Goal: Task Accomplishment & Management: Manage account settings

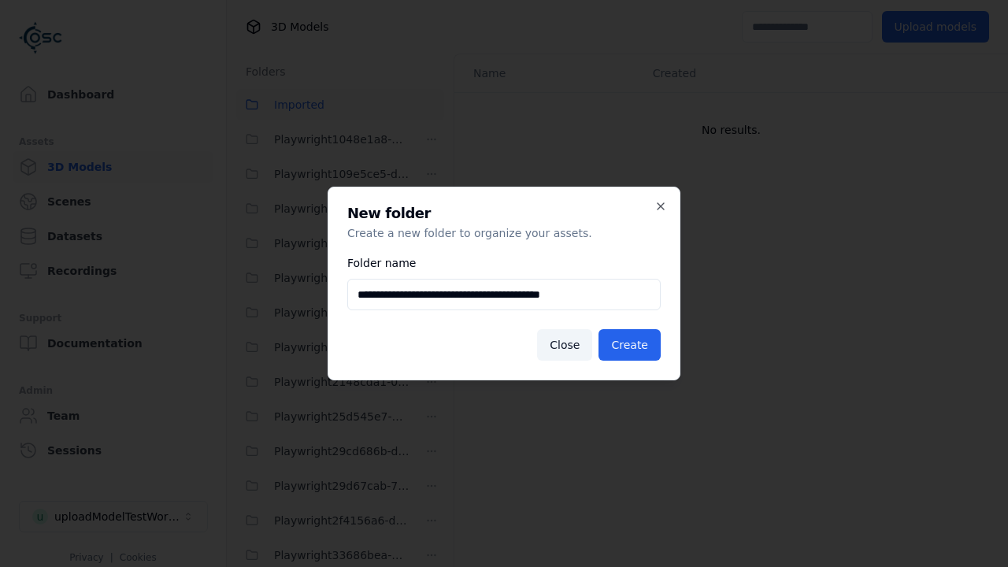
scroll to position [2496, 0]
type input "**********"
click at [632, 345] on button "Create" at bounding box center [630, 345] width 62 height 32
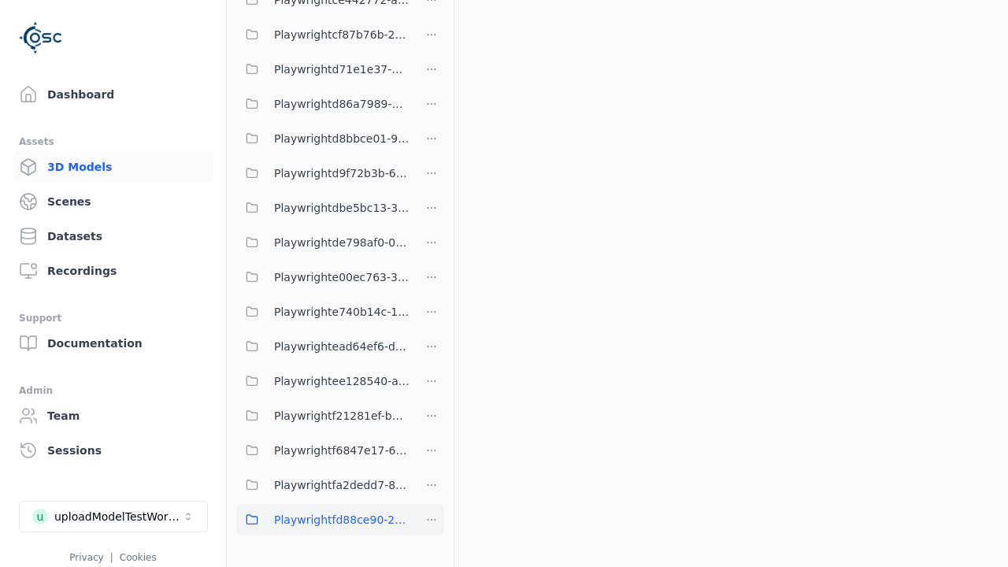
click at [323, 519] on span "Playwrightfd88ce90-2951-4e0f-bf8c-12f0939834c1" at bounding box center [341, 519] width 135 height 19
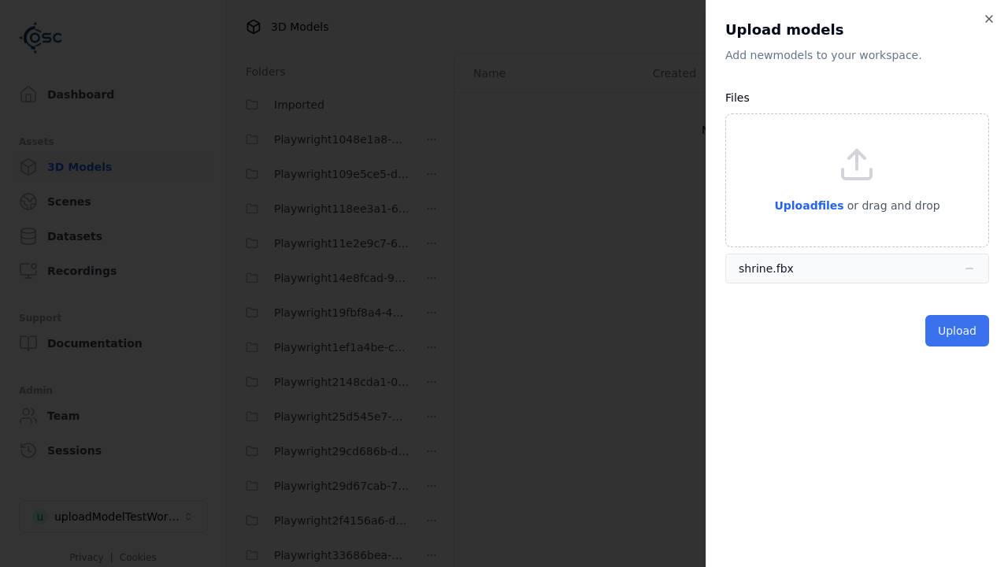
click at [958, 330] on button "Upload" at bounding box center [957, 331] width 64 height 32
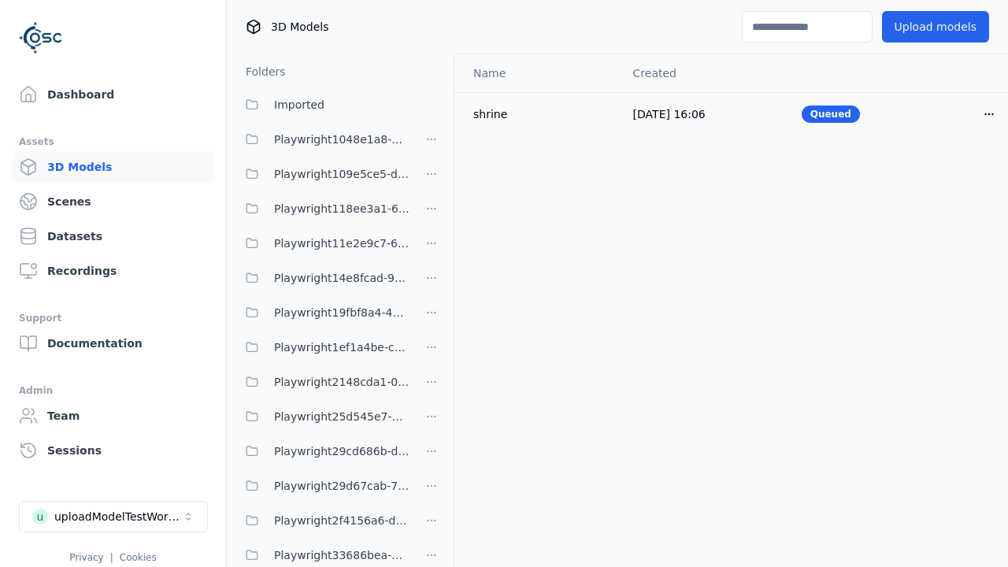
click at [989, 113] on html "Support Dashboard Assets 3D Models Scenes Datasets Recordings Support Documenta…" at bounding box center [504, 283] width 1008 height 567
click at [955, 173] on div "Delete" at bounding box center [954, 173] width 93 height 25
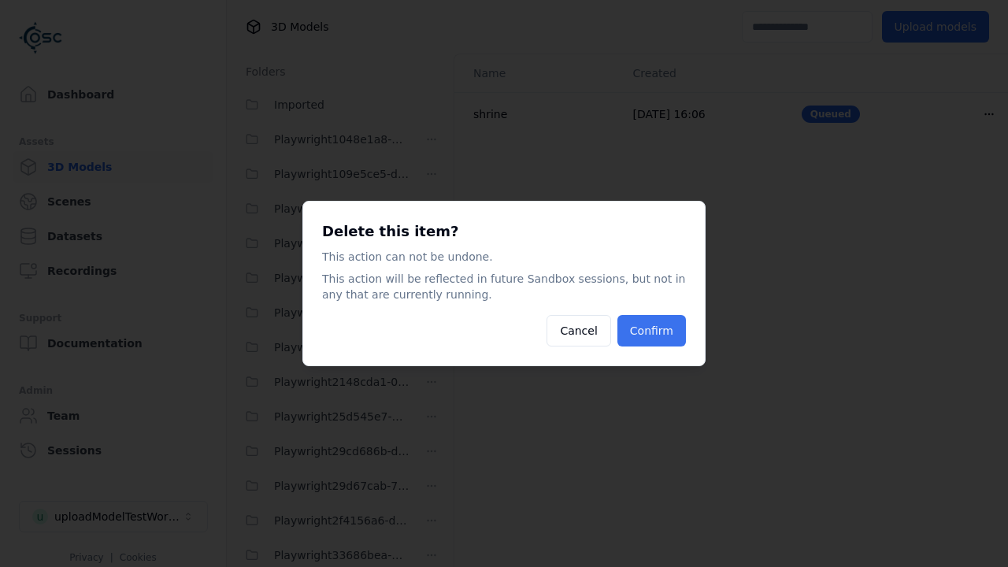
click at [654, 331] on button "Confirm" at bounding box center [651, 331] width 69 height 32
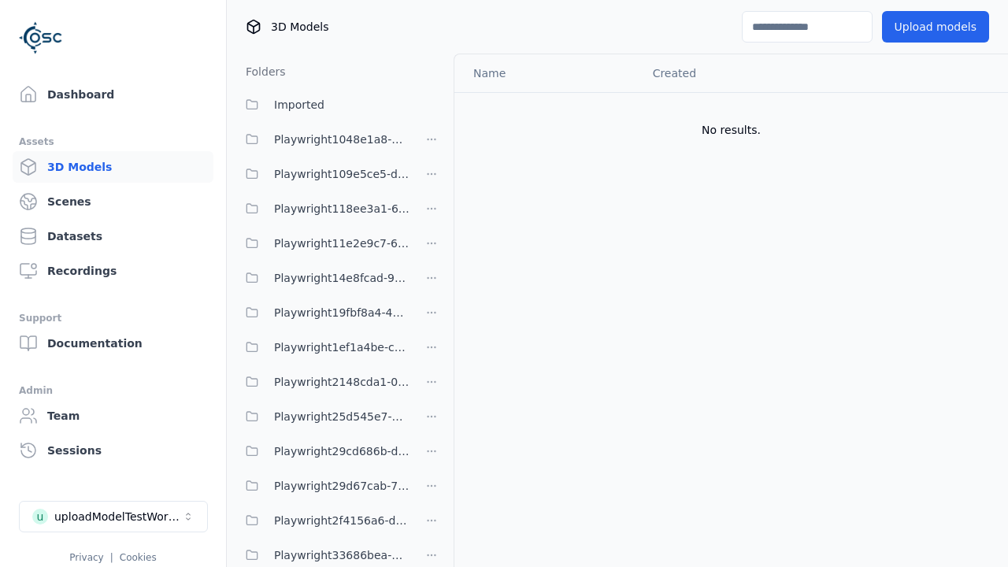
click at [432, 428] on html "Support Dashboard Assets 3D Models Scenes Datasets Recordings Support Documenta…" at bounding box center [504, 283] width 1008 height 567
